Goal: Find specific page/section: Find specific page/section

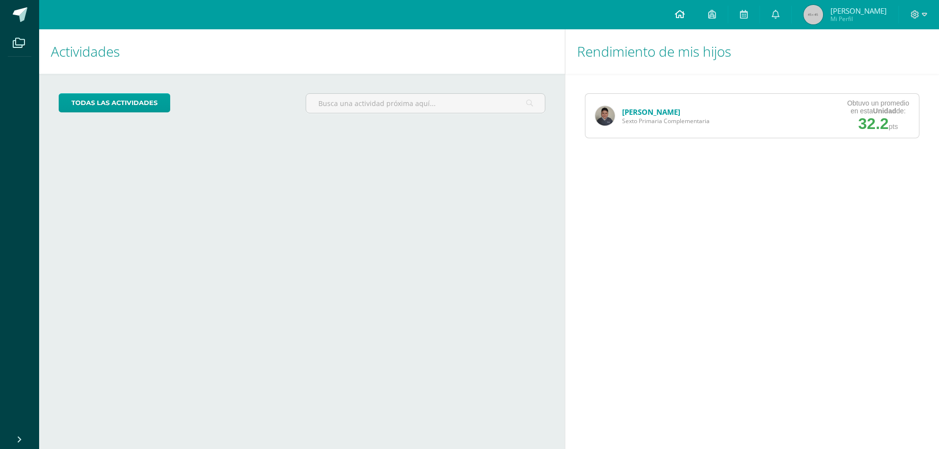
click at [685, 9] on span at bounding box center [680, 14] width 10 height 11
click at [637, 113] on link "[PERSON_NAME]" at bounding box center [651, 112] width 58 height 10
